Goal: Task Accomplishment & Management: Manage account settings

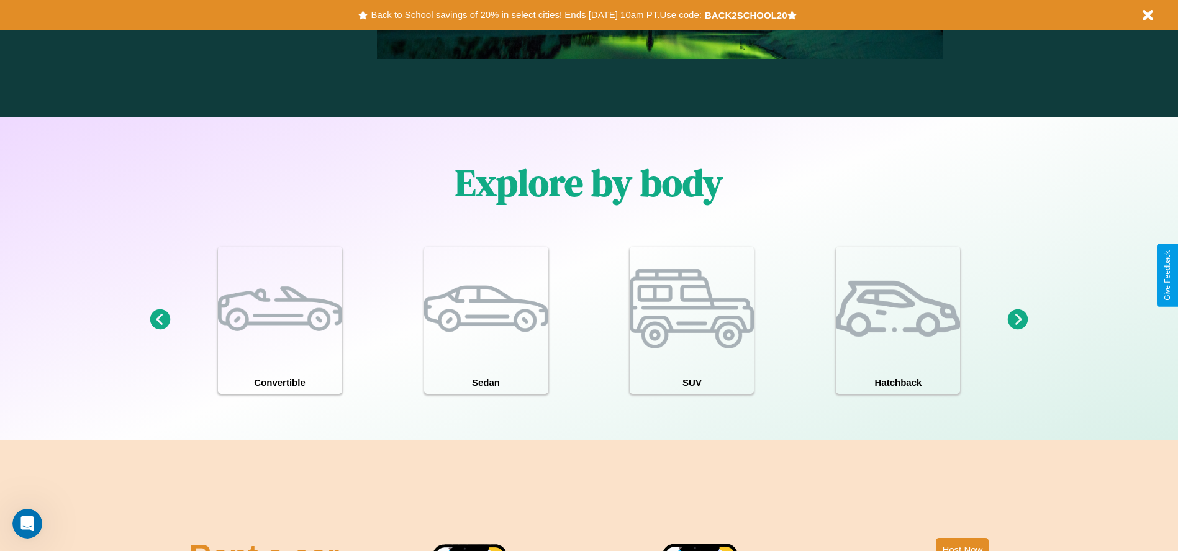
scroll to position [1083, 0]
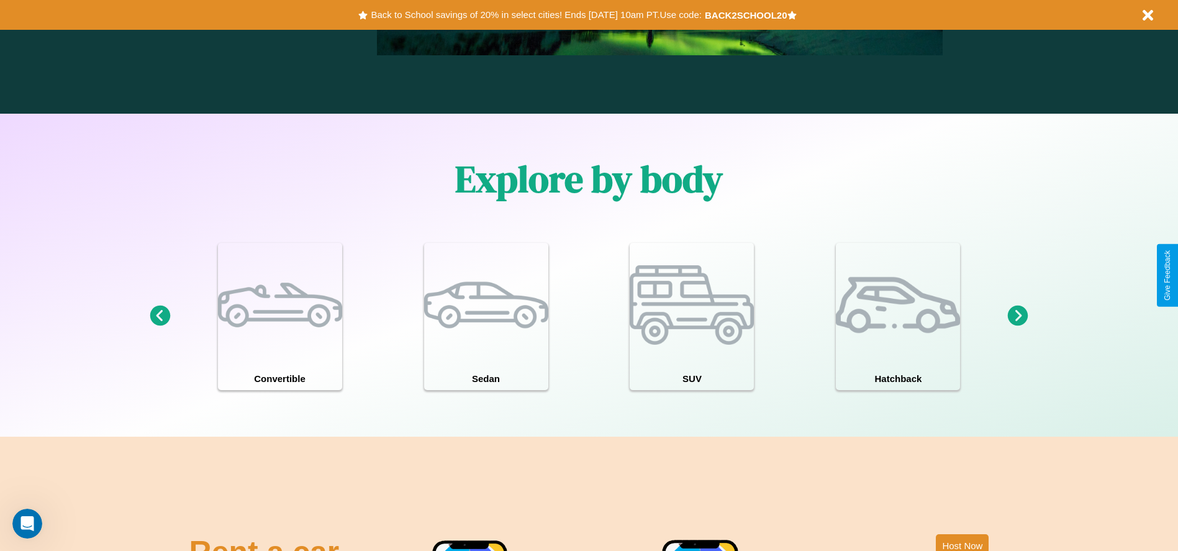
click at [1018, 316] on icon at bounding box center [1018, 315] width 20 height 20
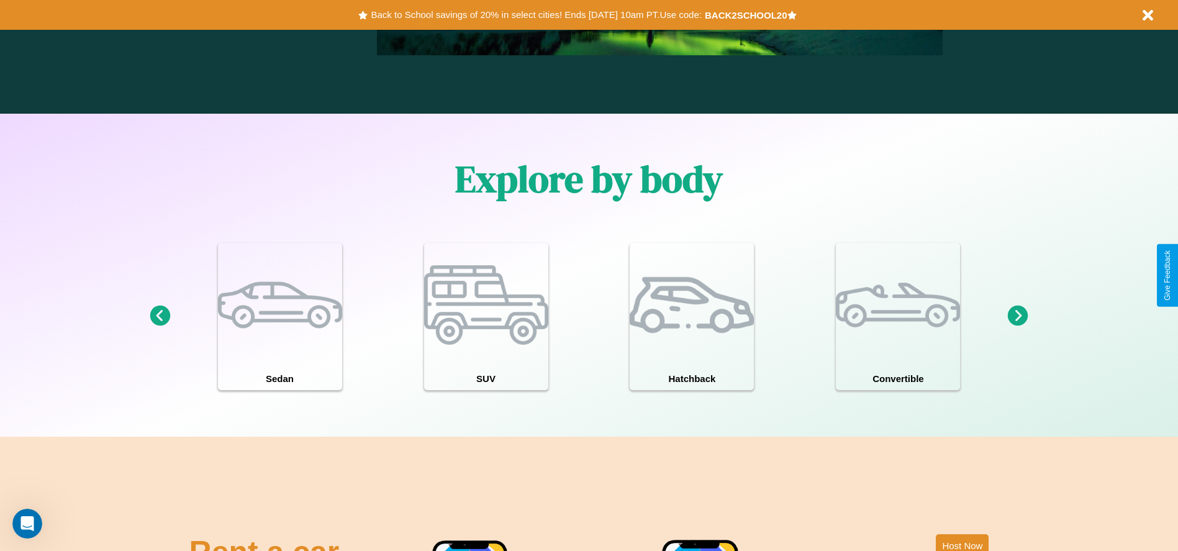
click at [1018, 316] on icon at bounding box center [1018, 315] width 20 height 20
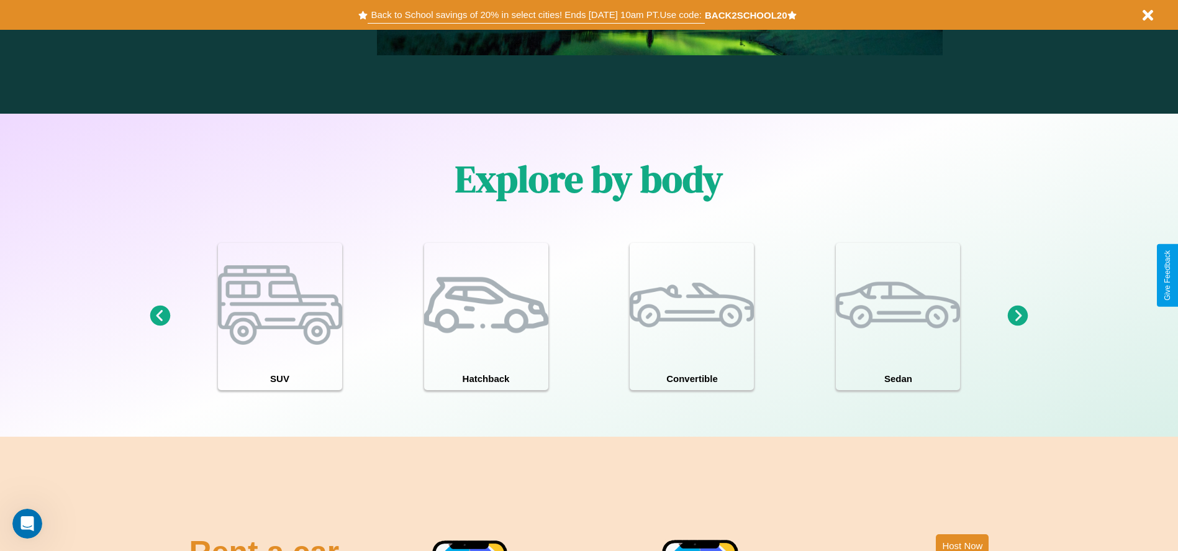
click at [536, 15] on button "Back to School savings of 20% in select cities! Ends [DATE] 10am PT. Use code:" at bounding box center [536, 14] width 337 height 17
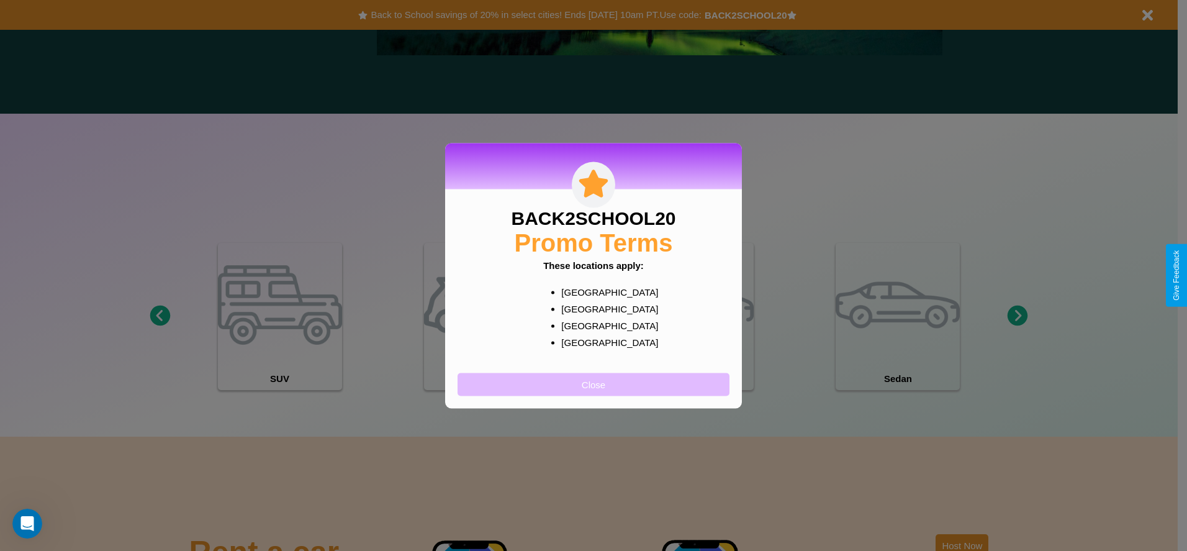
click at [594, 384] on button "Close" at bounding box center [594, 384] width 272 height 23
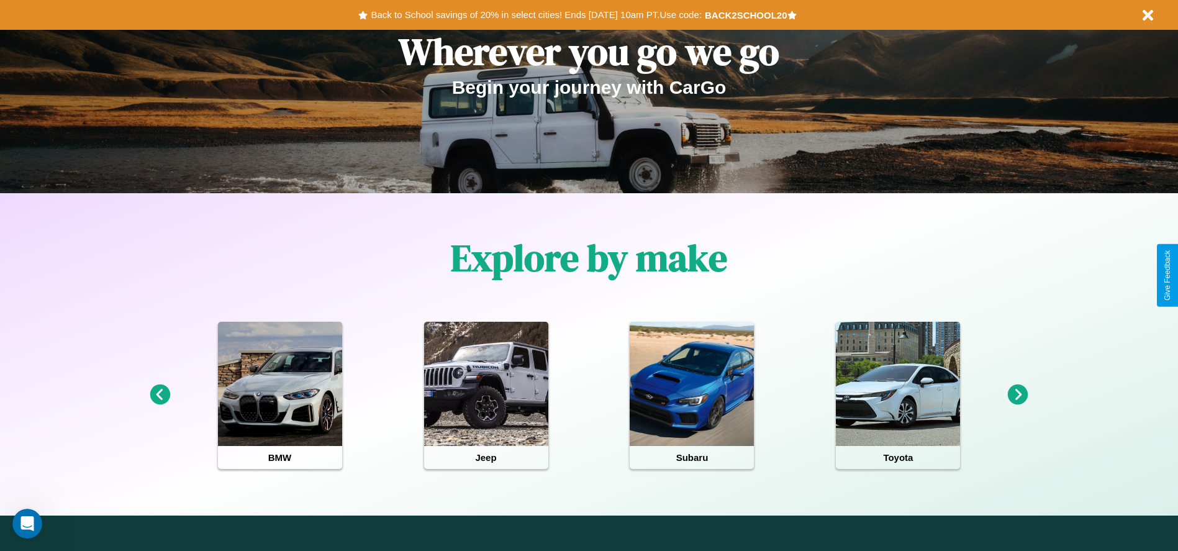
scroll to position [0, 0]
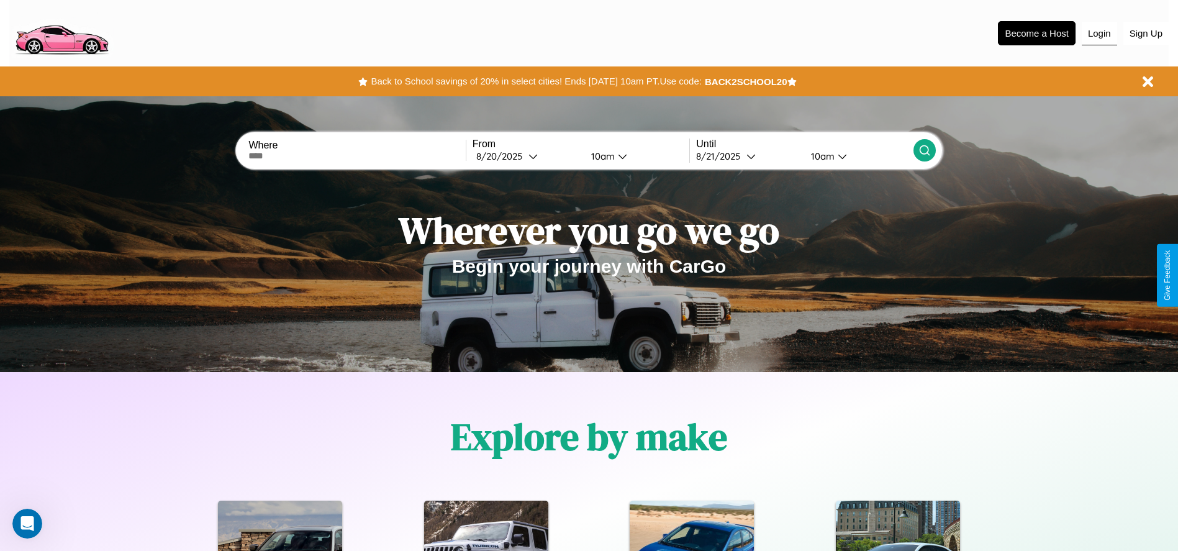
click at [1099, 33] on button "Login" at bounding box center [1099, 34] width 35 height 24
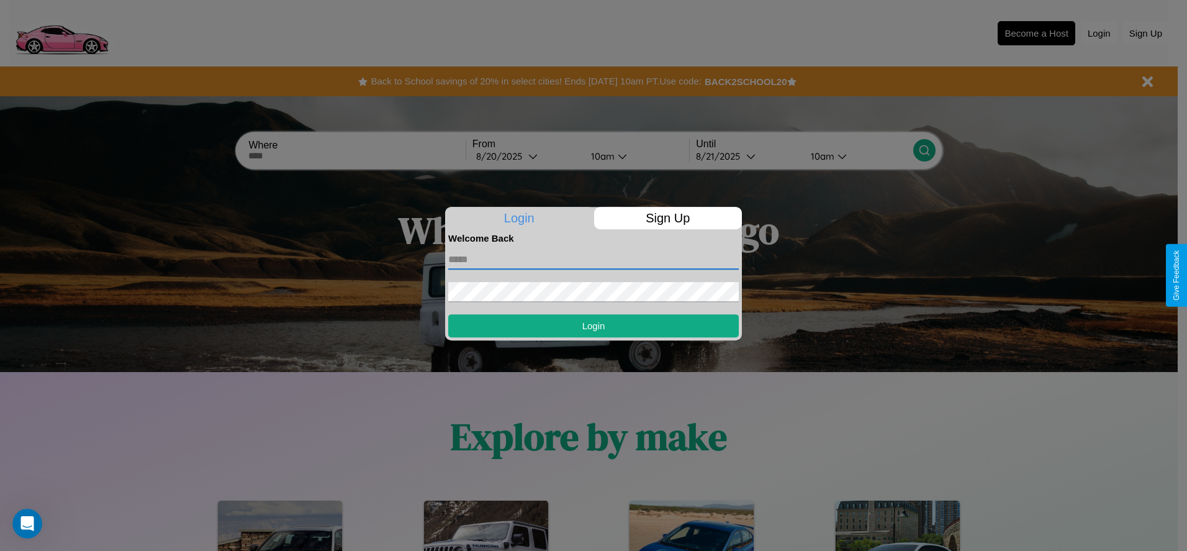
click at [594, 259] on input "text" at bounding box center [593, 260] width 291 height 20
type input "**********"
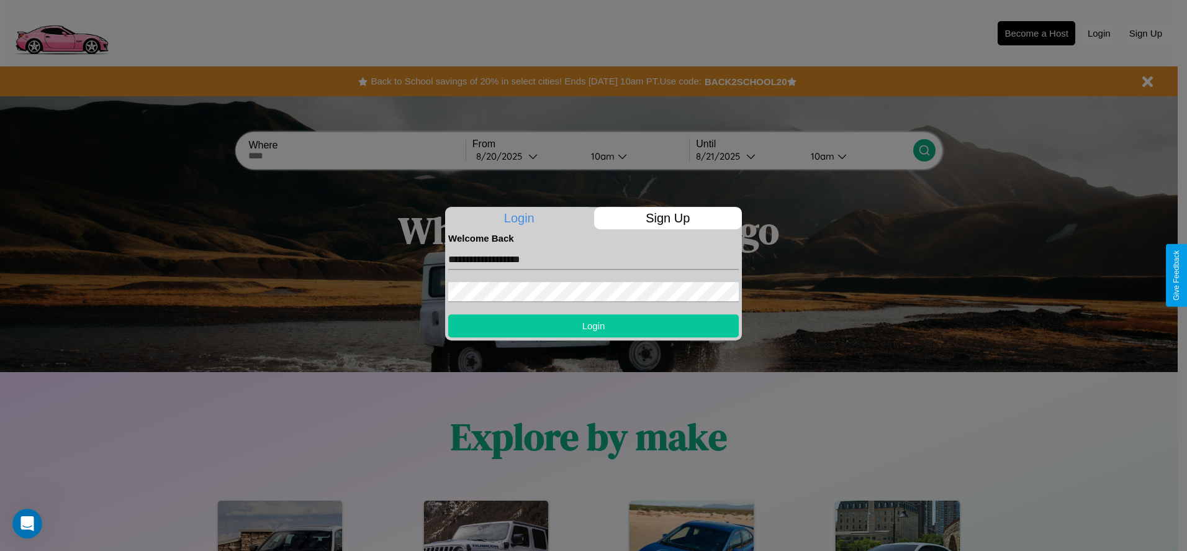
click at [594, 325] on button "Login" at bounding box center [593, 325] width 291 height 23
